Goal: Information Seeking & Learning: Learn about a topic

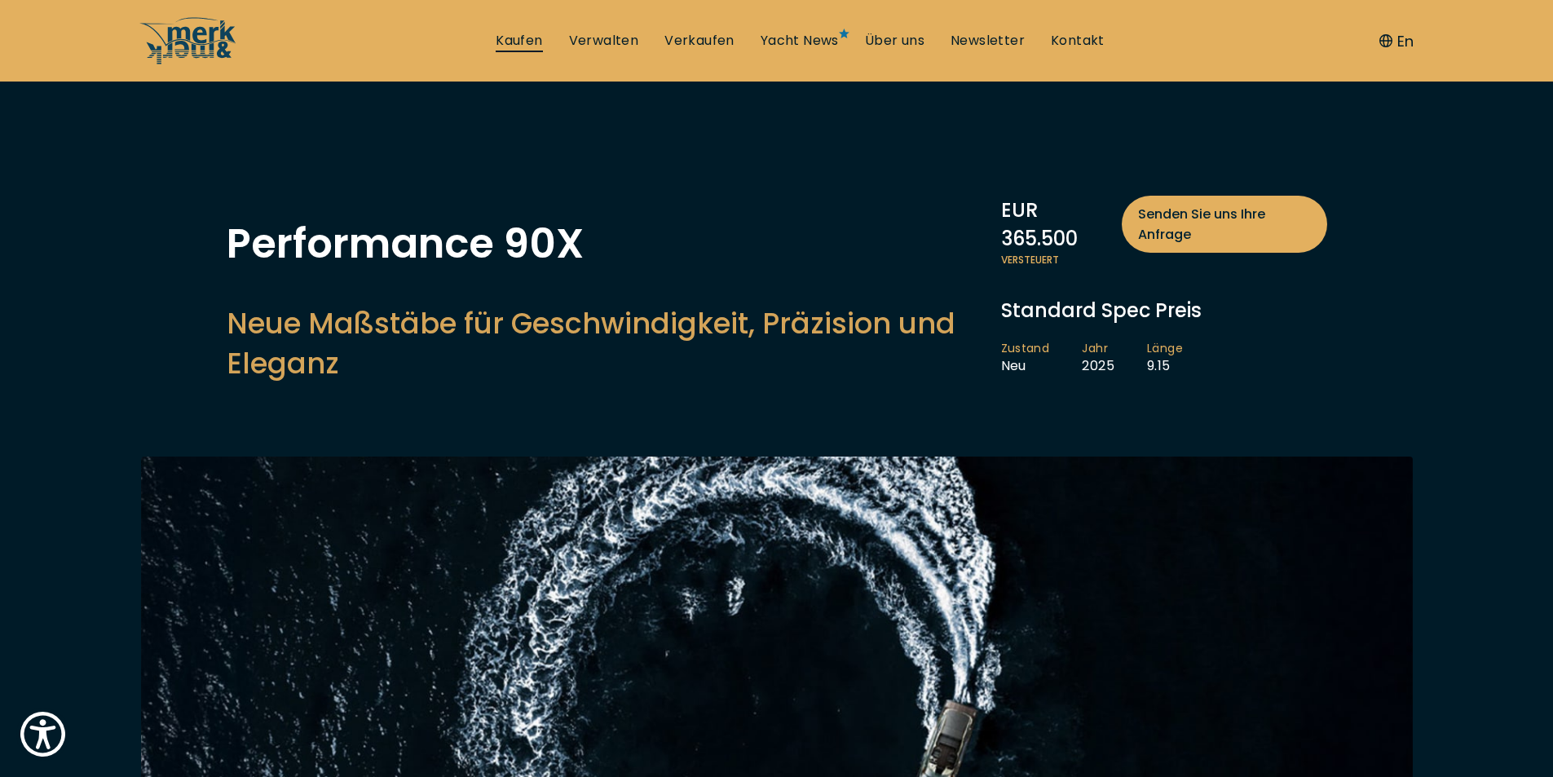
click at [519, 36] on link "Kaufen" at bounding box center [519, 41] width 46 height 18
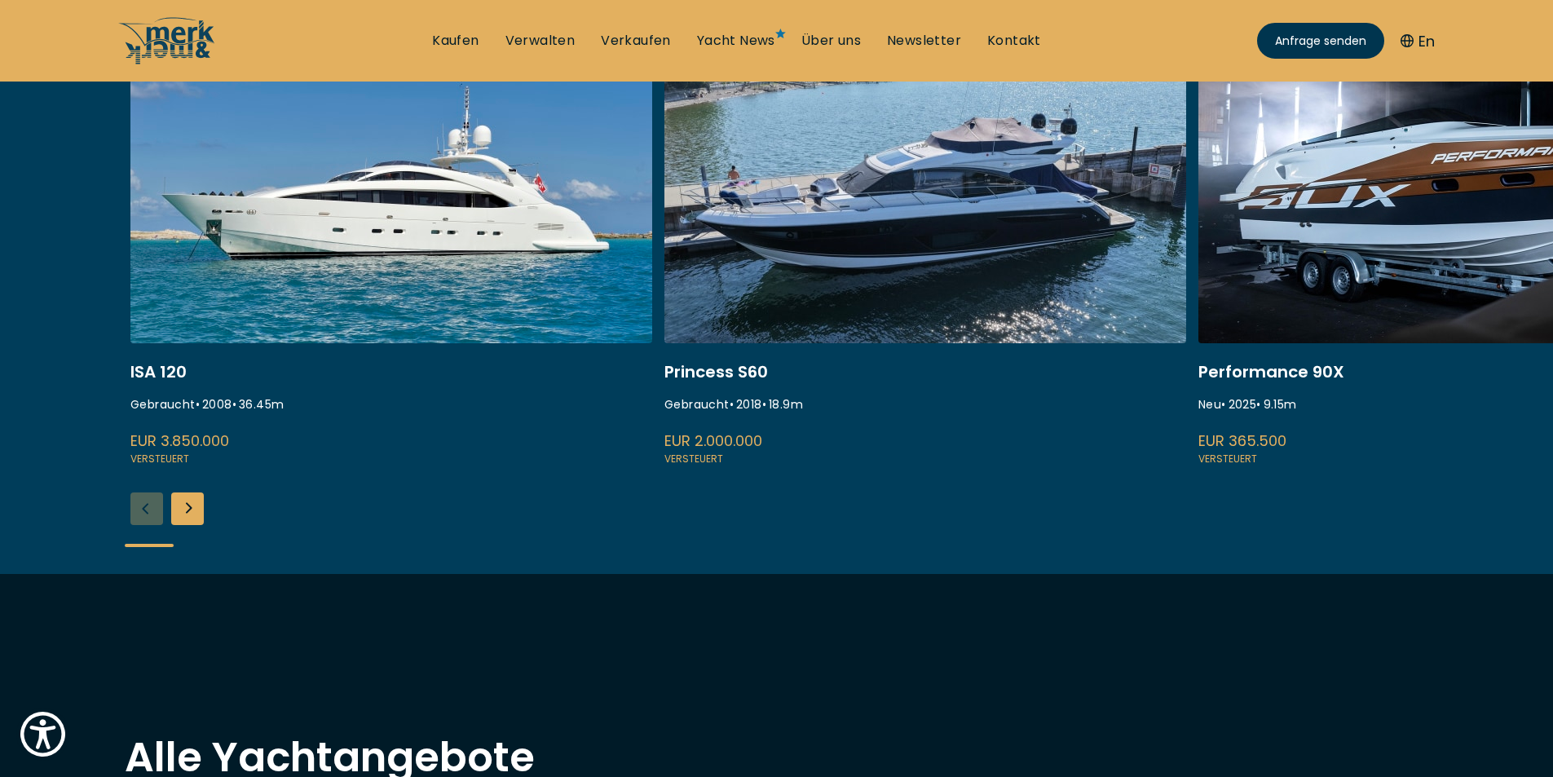
scroll to position [734, 0]
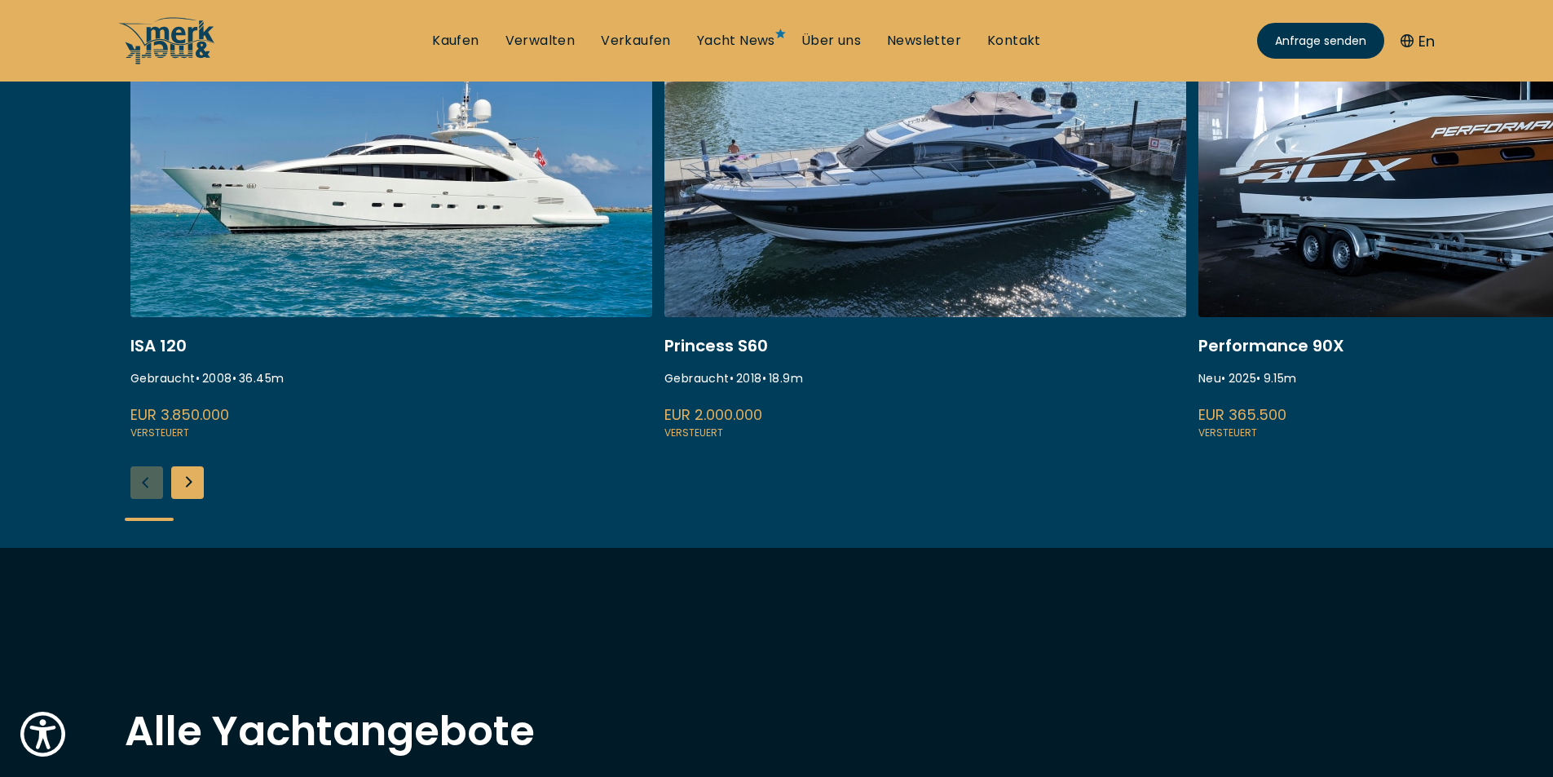
click at [188, 484] on div "Next slide" at bounding box center [187, 482] width 33 height 33
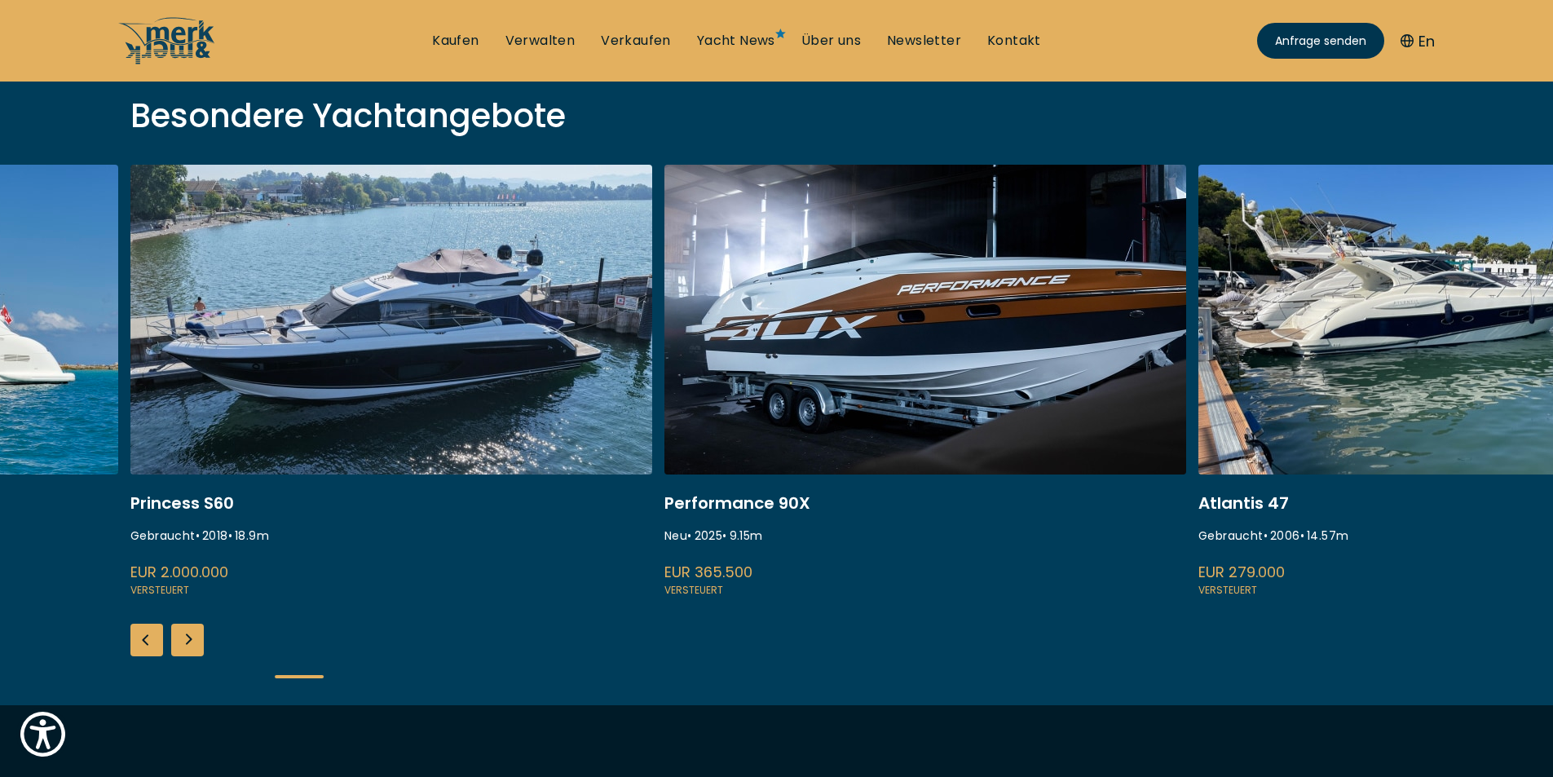
scroll to position [571, 0]
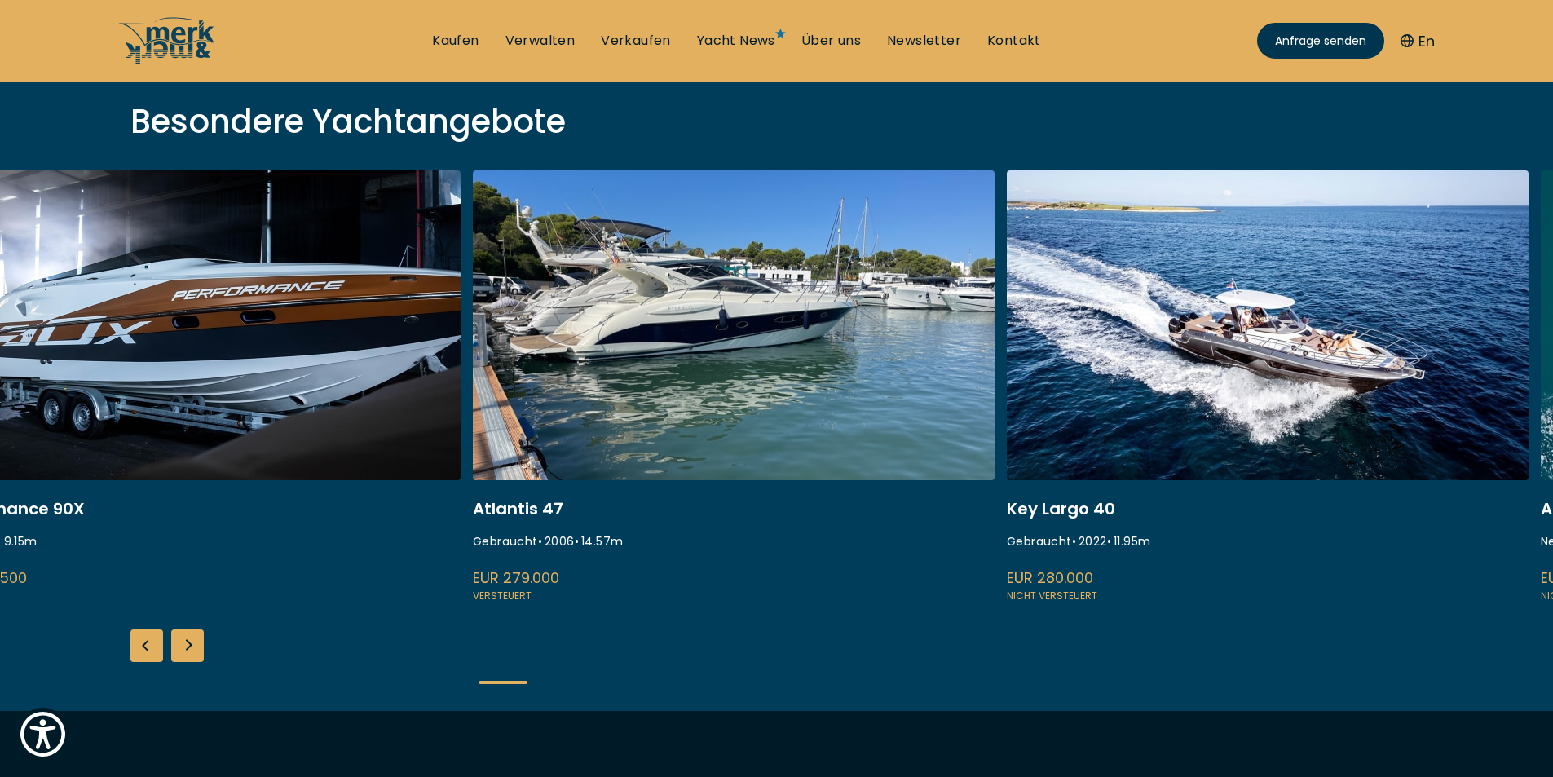
click at [642, 333] on link at bounding box center [734, 387] width 522 height 434
click at [641, 332] on link at bounding box center [734, 387] width 522 height 434
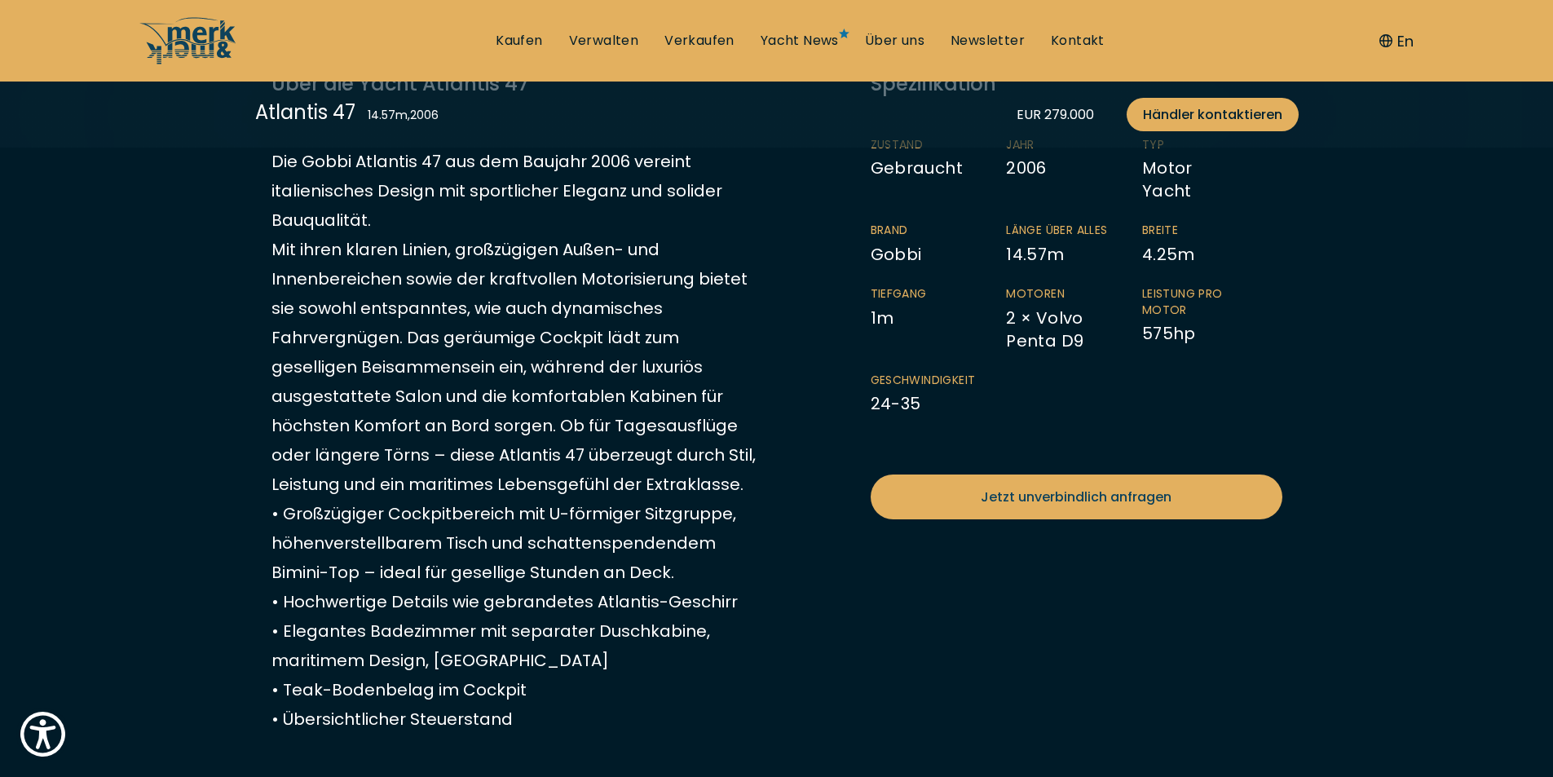
scroll to position [571, 0]
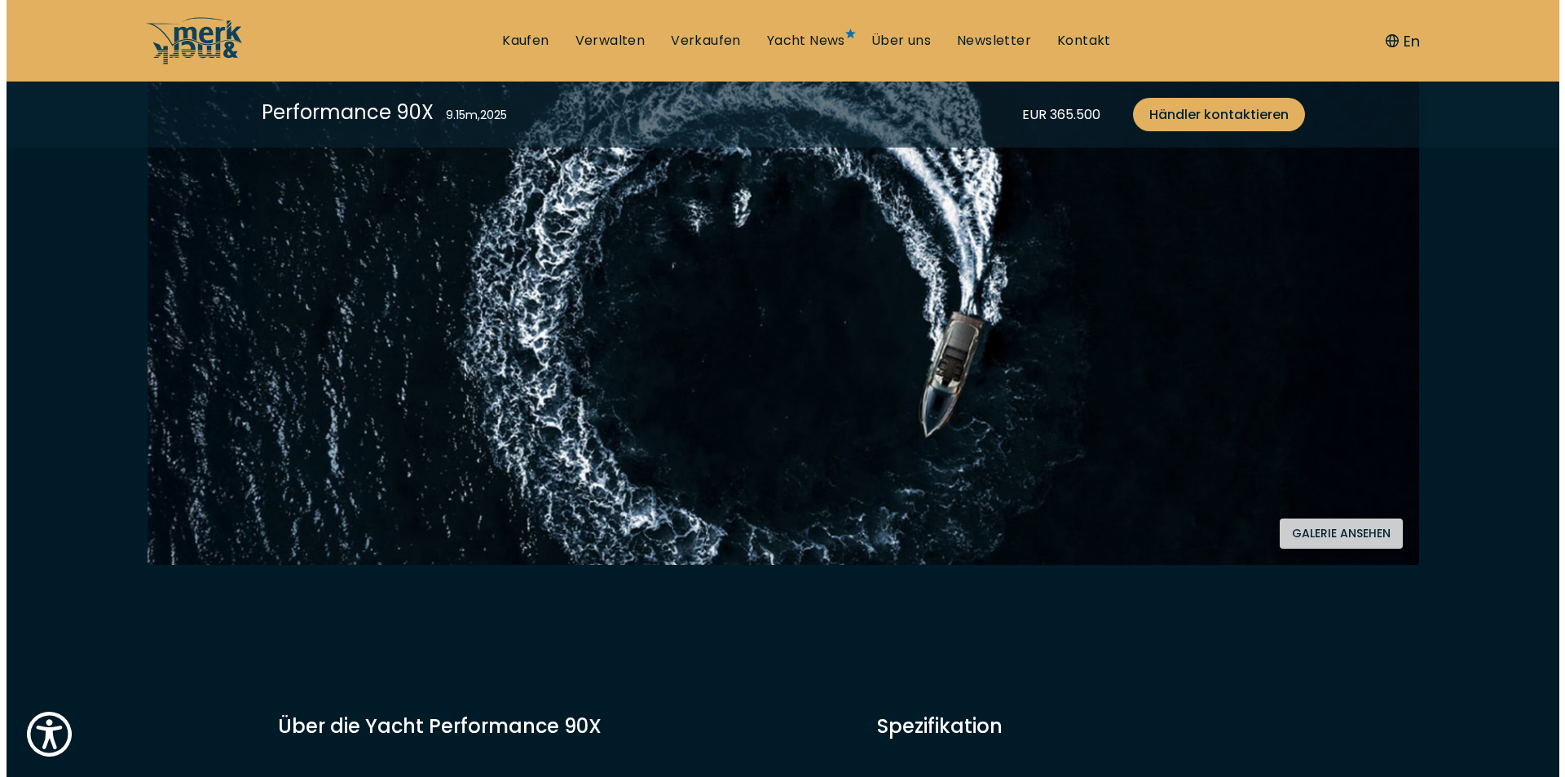
scroll to position [652, 0]
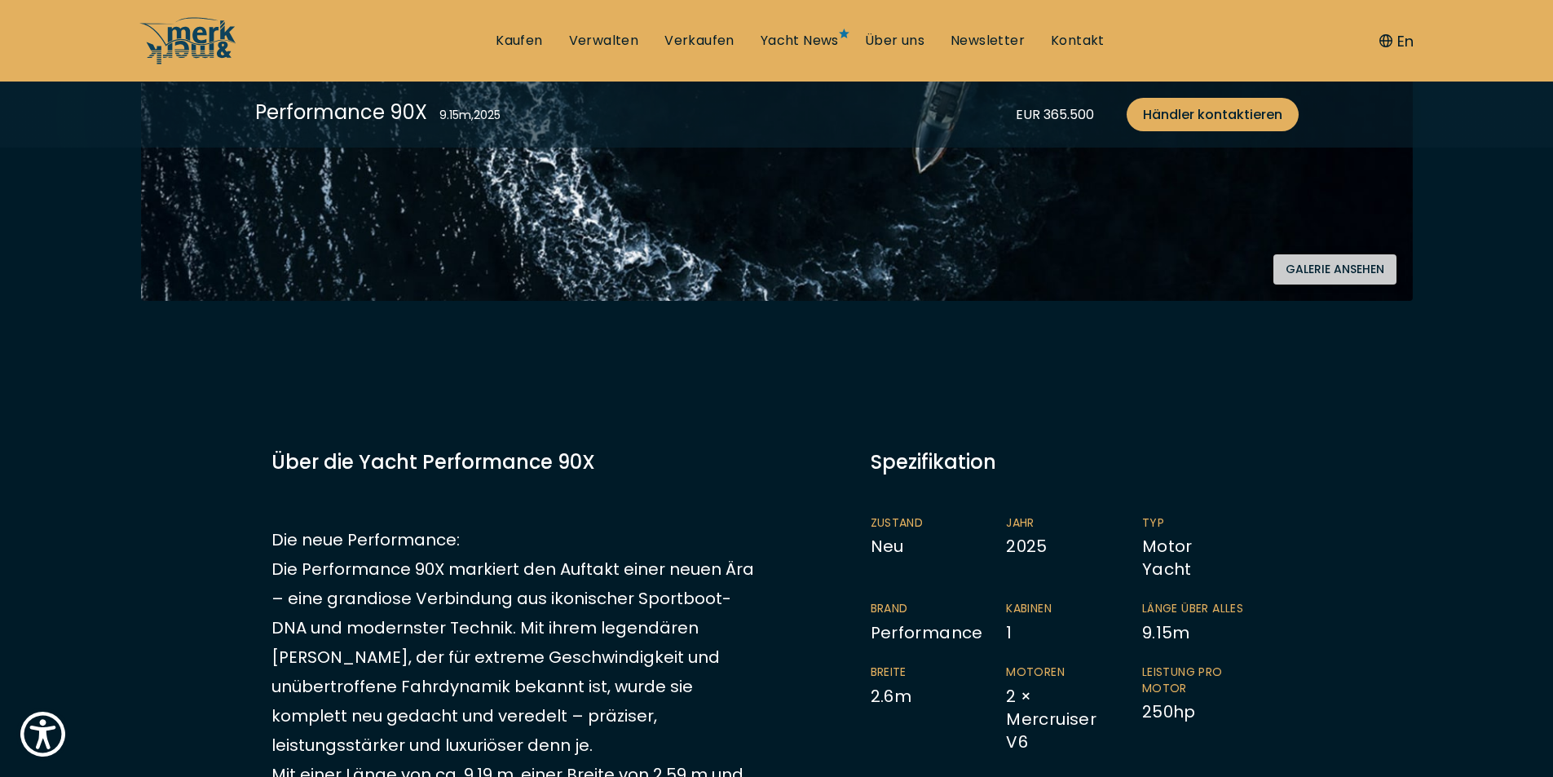
click at [1337, 256] on button "Galerie ansehen" at bounding box center [1334, 269] width 123 height 30
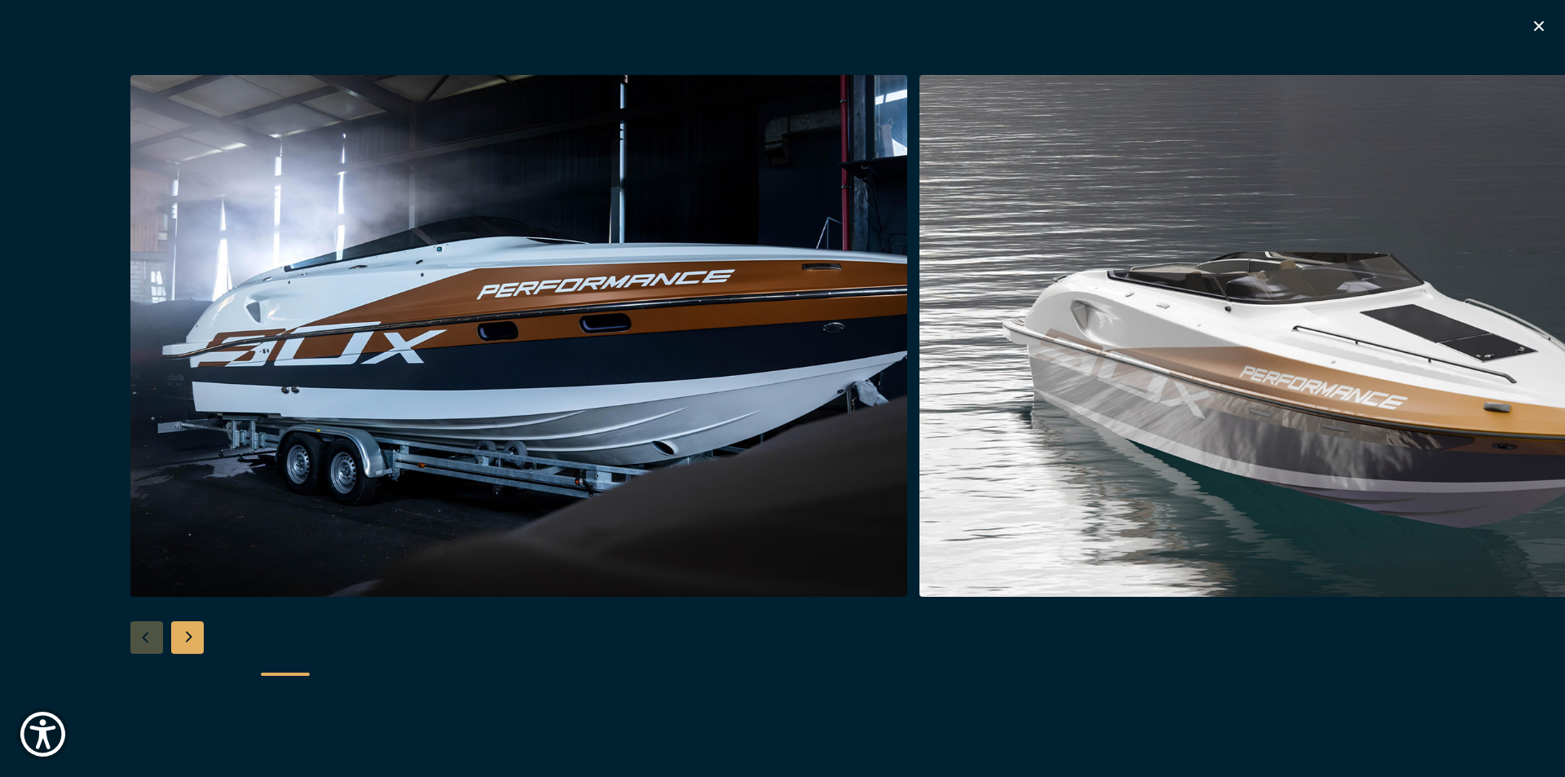
click at [187, 637] on div "Next slide" at bounding box center [187, 637] width 33 height 33
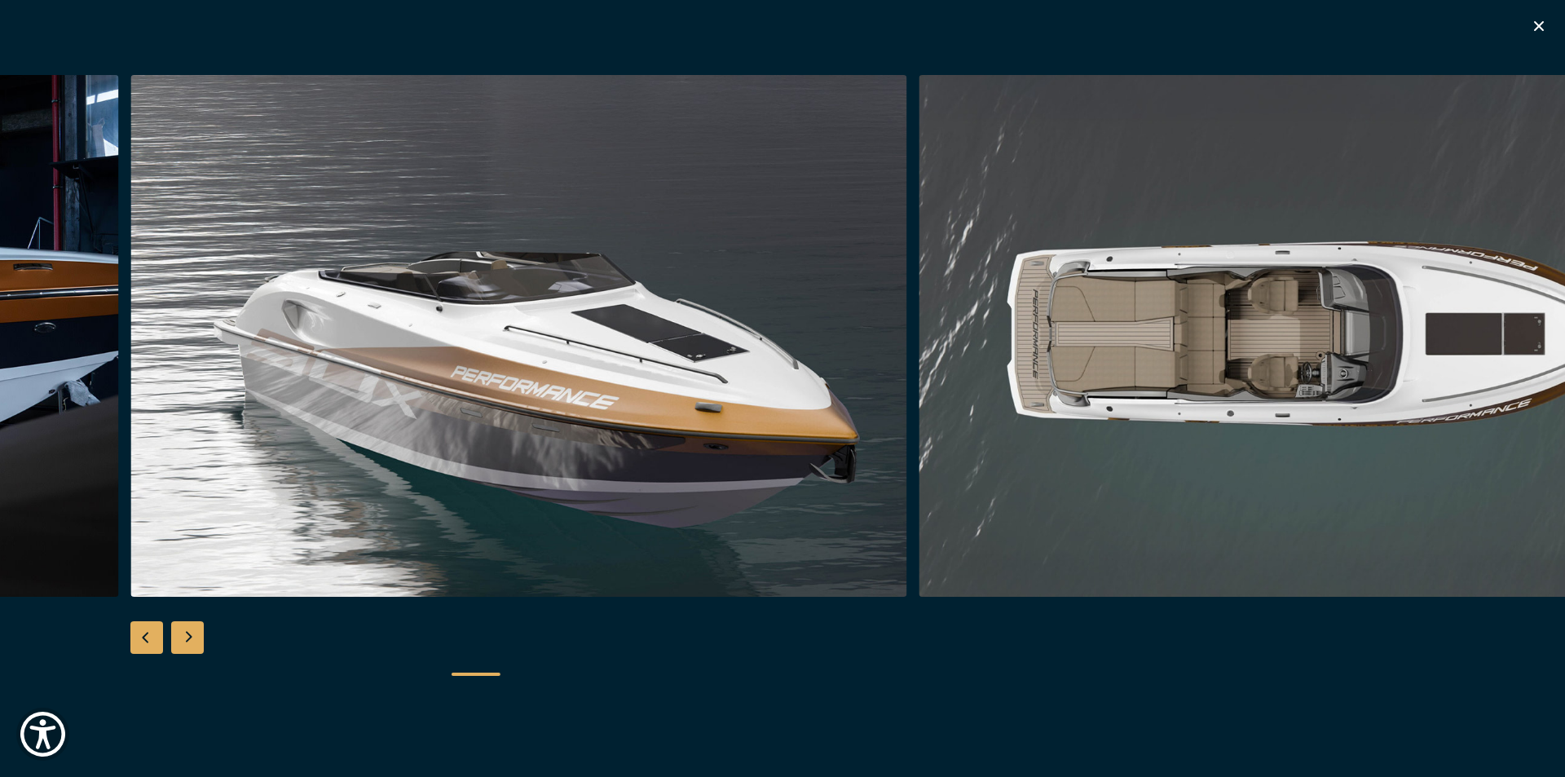
click at [149, 648] on div "Previous slide" at bounding box center [146, 637] width 33 height 33
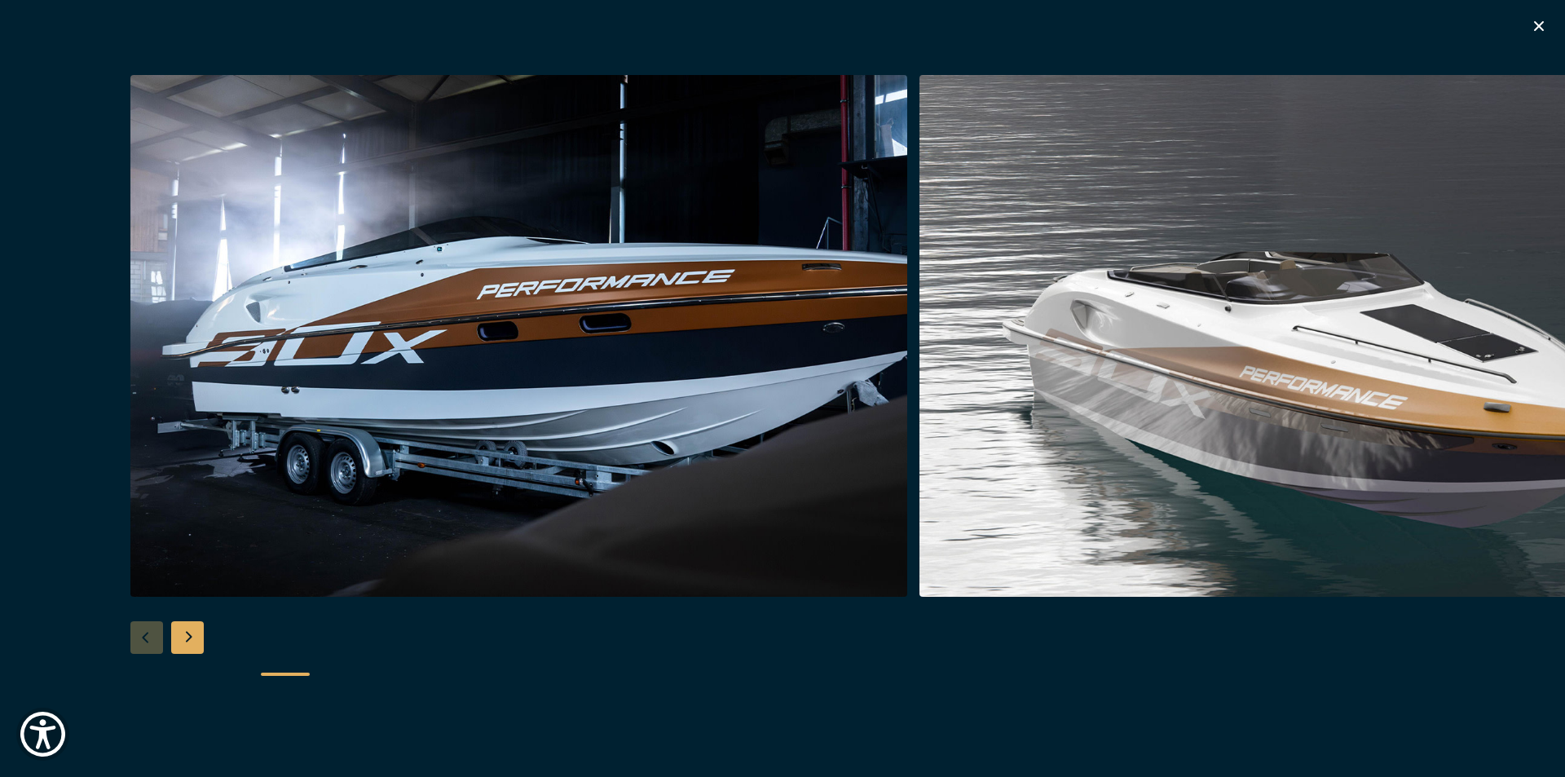
click at [541, 325] on img "button" at bounding box center [518, 336] width 777 height 522
